Goal: Task Accomplishment & Management: Use online tool/utility

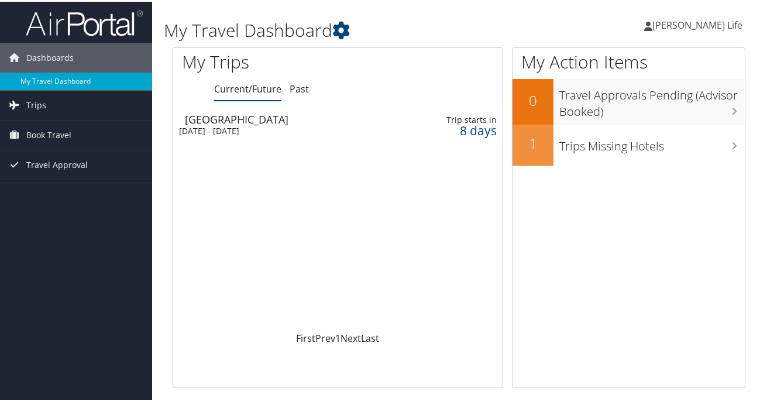
click at [224, 135] on div "[DATE] - [DATE]" at bounding box center [284, 129] width 210 height 11
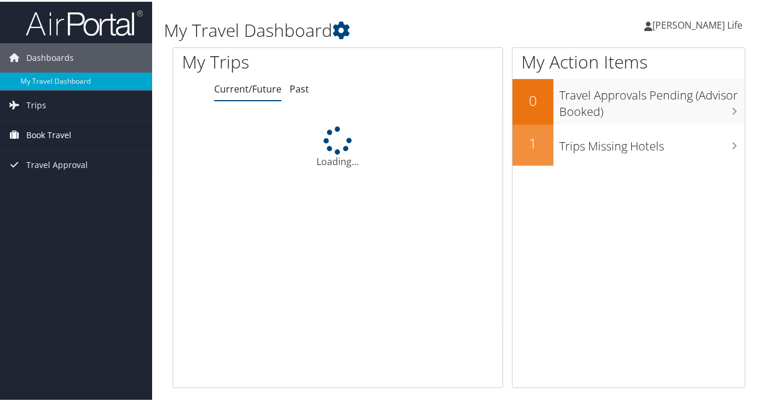
click at [42, 132] on span "Book Travel" at bounding box center [48, 133] width 45 height 29
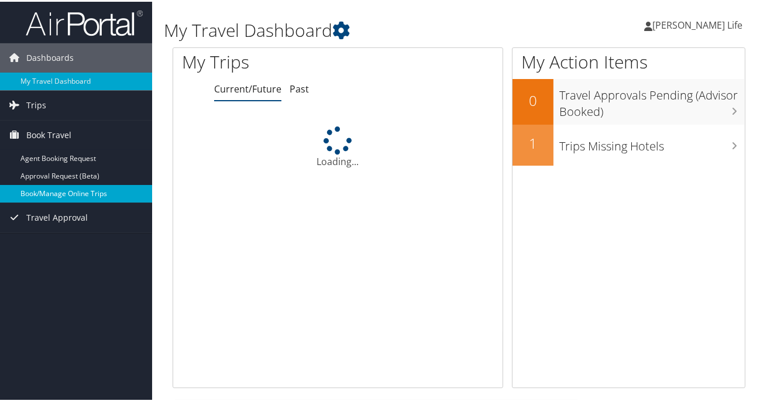
click at [49, 193] on link "Book/Manage Online Trips" at bounding box center [76, 192] width 152 height 18
